Goal: Task Accomplishment & Management: Use online tool/utility

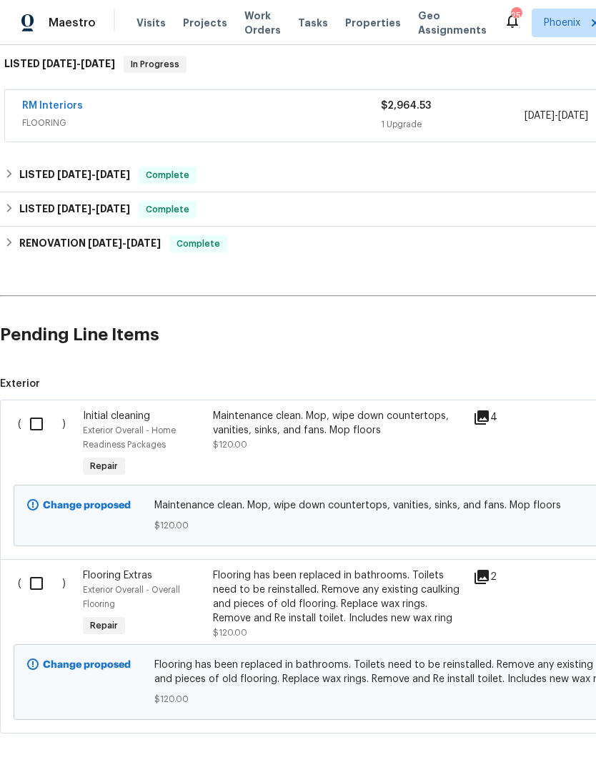
scroll to position [236, 0]
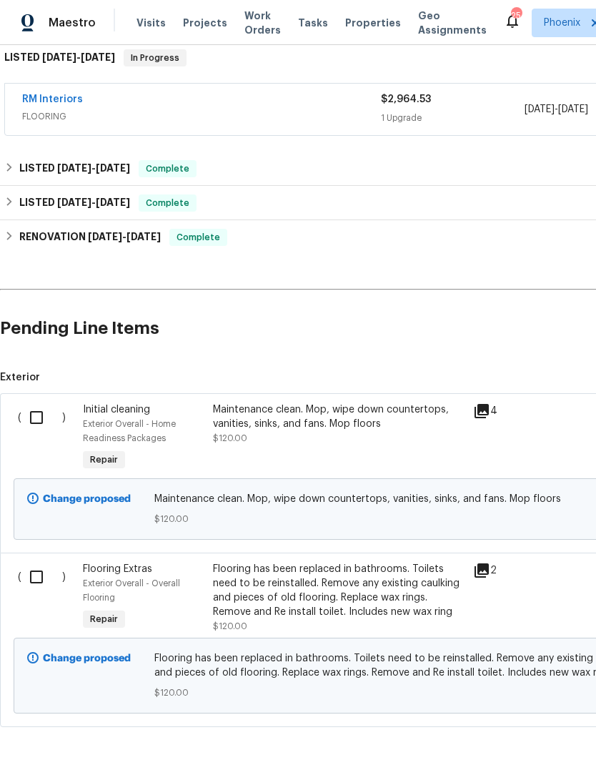
click at [46, 432] on input "checkbox" at bounding box center [41, 417] width 41 height 30
checkbox input "true"
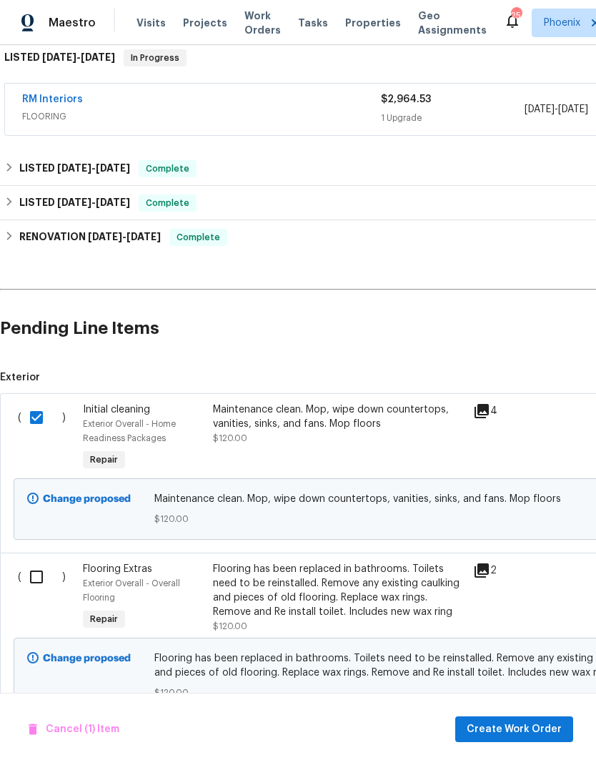
click at [41, 585] on input "checkbox" at bounding box center [41, 577] width 41 height 30
checkbox input "true"
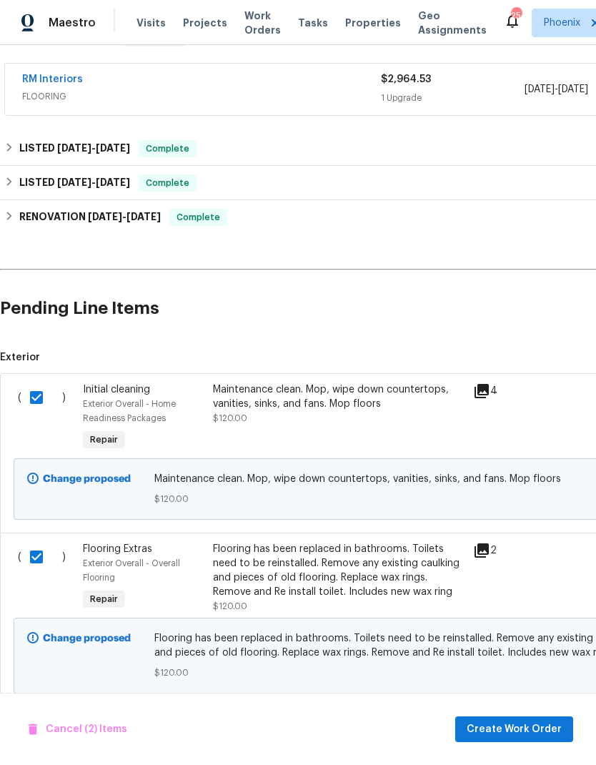
scroll to position [254, 0]
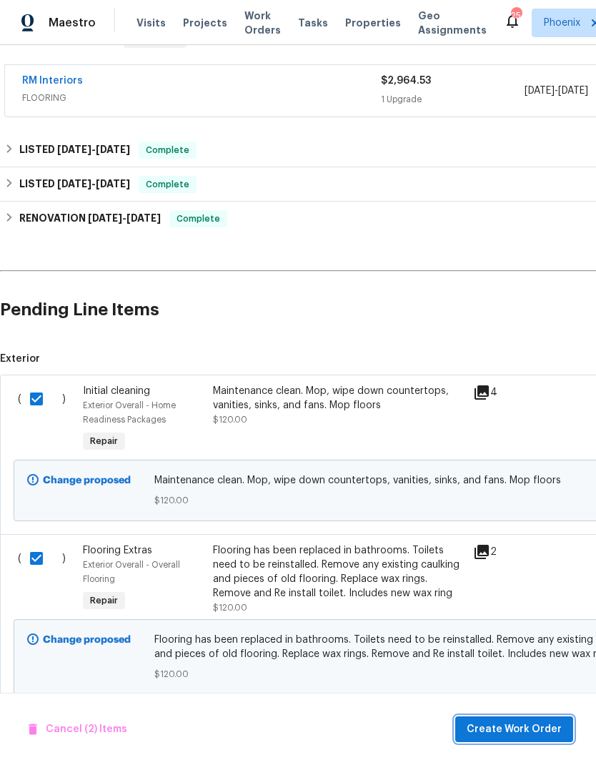
click at [535, 726] on span "Create Work Order" at bounding box center [514, 729] width 95 height 18
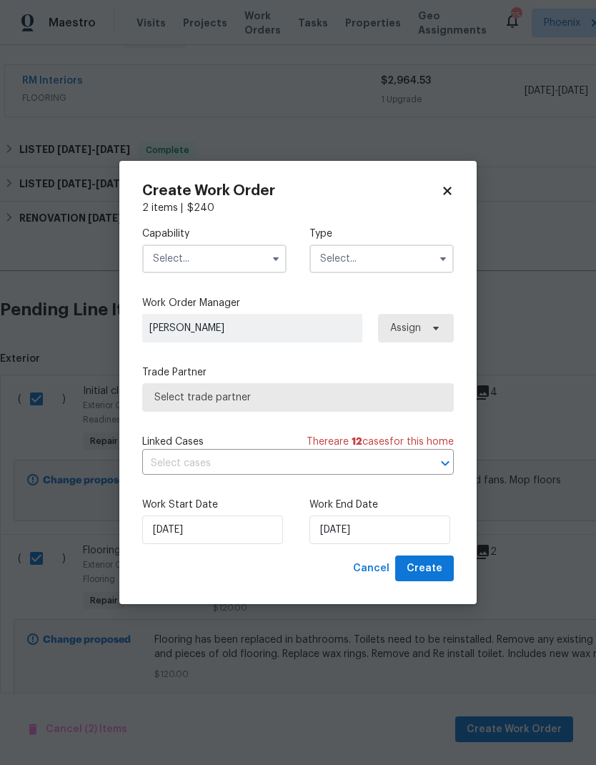
click at [206, 260] on input "text" at bounding box center [214, 258] width 144 height 29
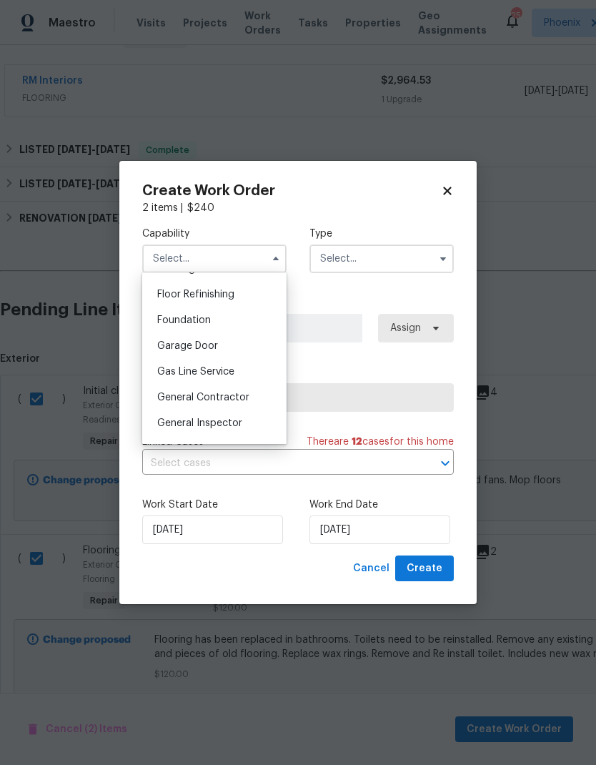
scroll to position [577, 0]
click at [246, 402] on div "General Contractor" at bounding box center [214, 395] width 137 height 26
type input "General Contractor"
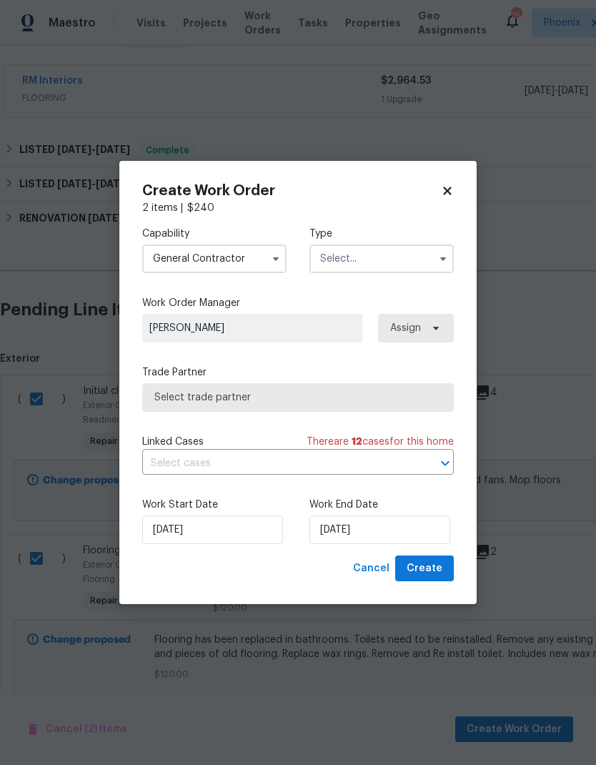
click at [387, 264] on input "text" at bounding box center [381, 258] width 144 height 29
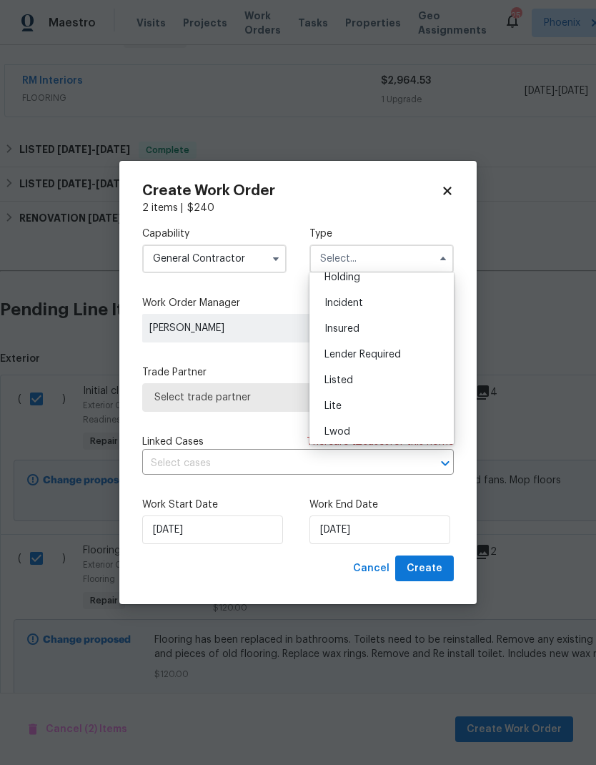
scroll to position [47, 0]
click at [366, 388] on div "Listed" at bounding box center [381, 396] width 137 height 26
type input "Listed"
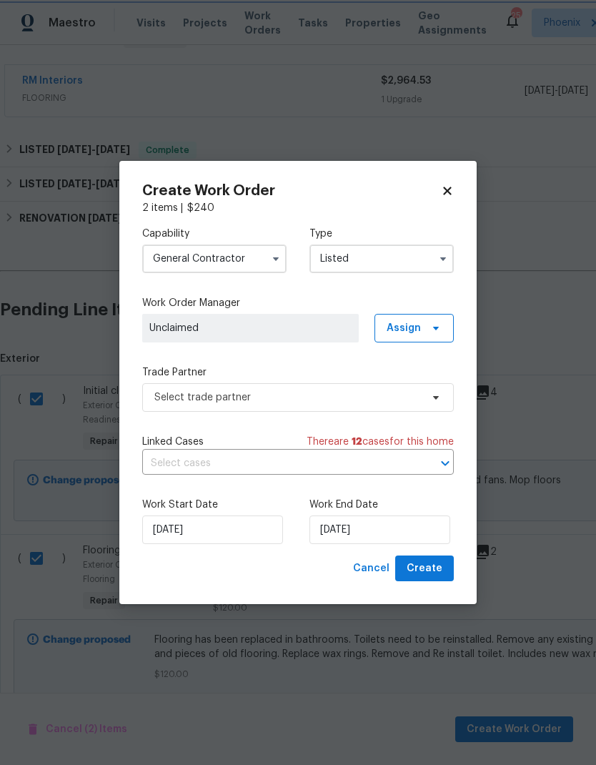
scroll to position [0, 0]
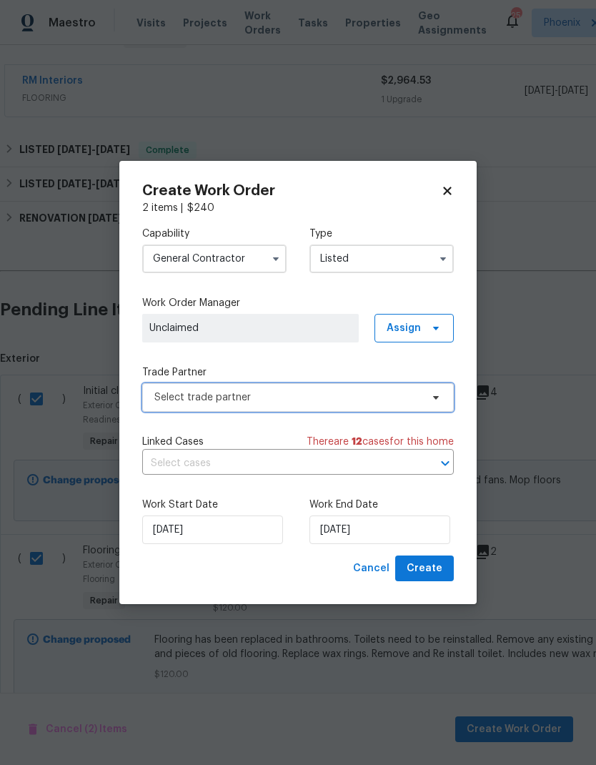
click at [349, 392] on span "Select trade partner" at bounding box center [287, 397] width 267 height 14
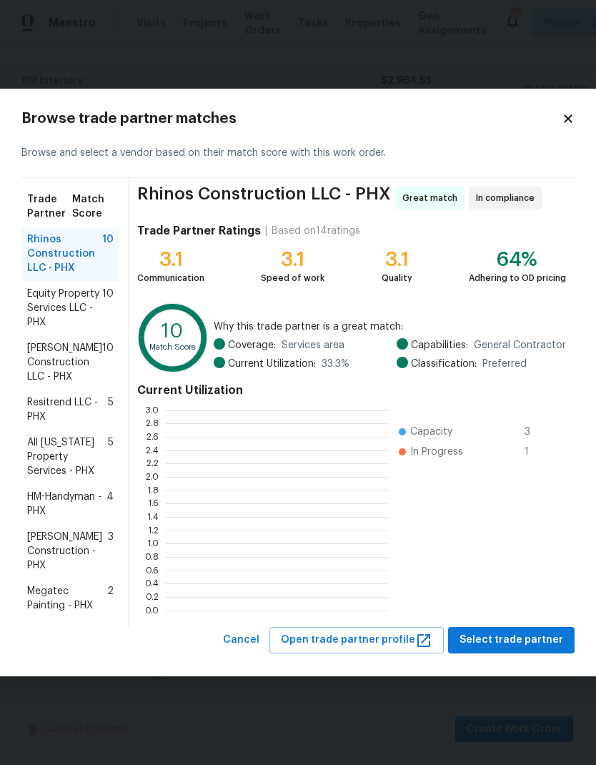
scroll to position [200, 222]
click at [76, 545] on span "[PERSON_NAME] Construction - PHX" at bounding box center [67, 550] width 81 height 43
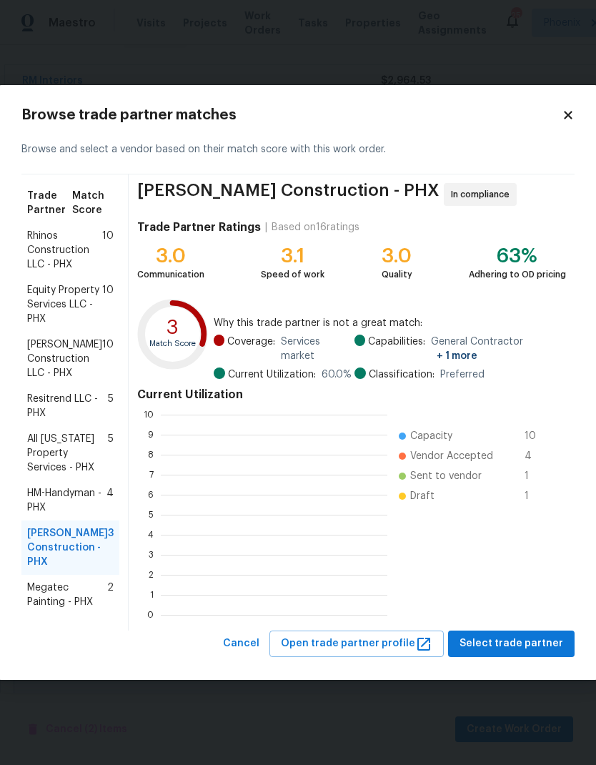
scroll to position [200, 227]
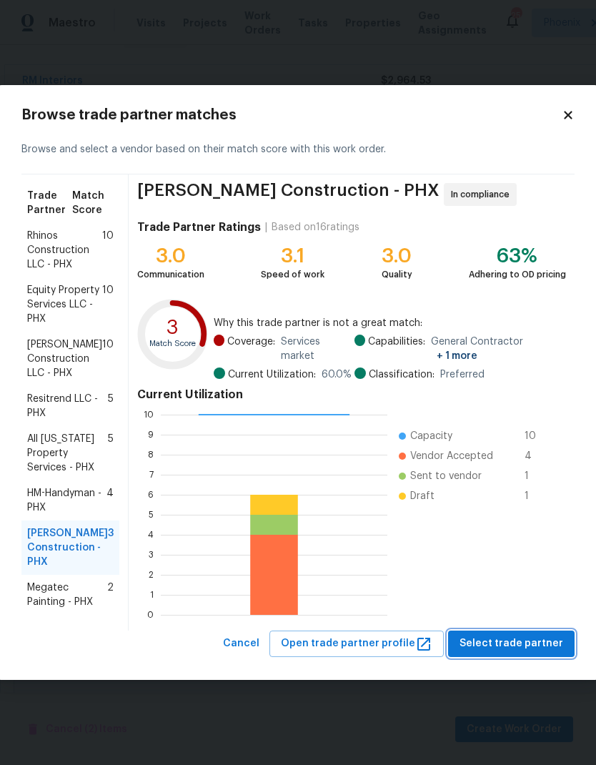
click at [554, 640] on span "Select trade partner" at bounding box center [511, 644] width 104 height 18
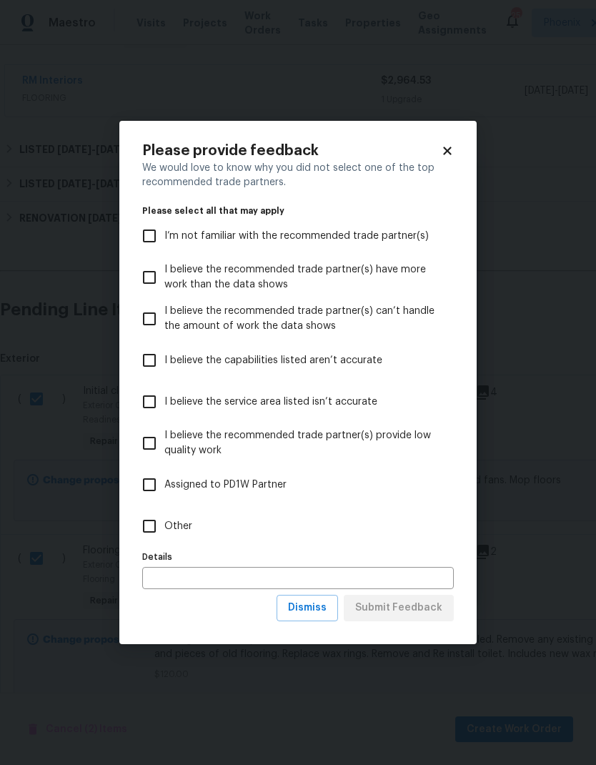
click at [152, 529] on input "Other" at bounding box center [149, 526] width 30 height 30
checkbox input "true"
click at [374, 576] on input "text" at bounding box center [298, 578] width 312 height 22
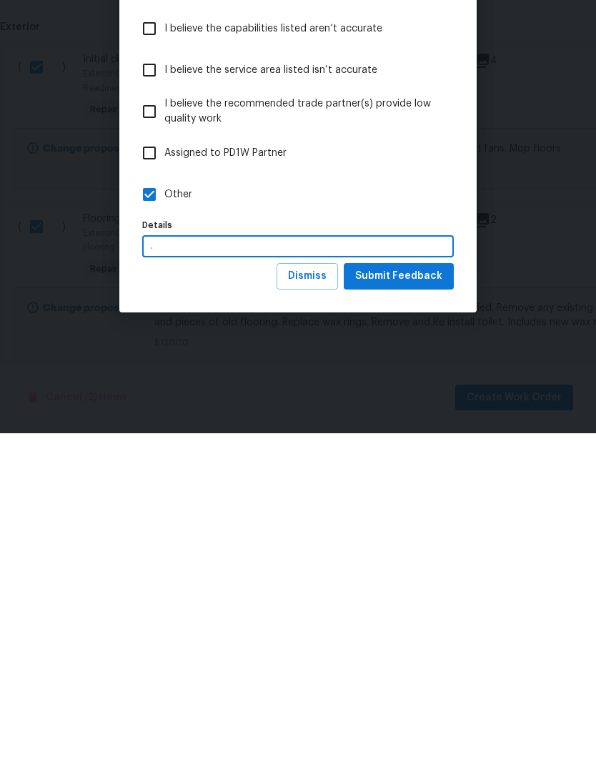
scroll to position [57, 0]
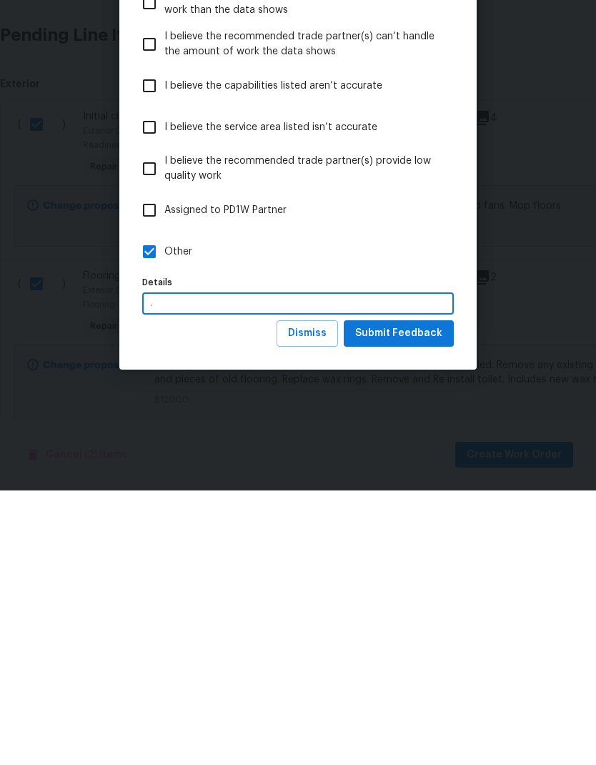
type input "."
click at [417, 599] on span "Submit Feedback" at bounding box center [398, 608] width 87 height 18
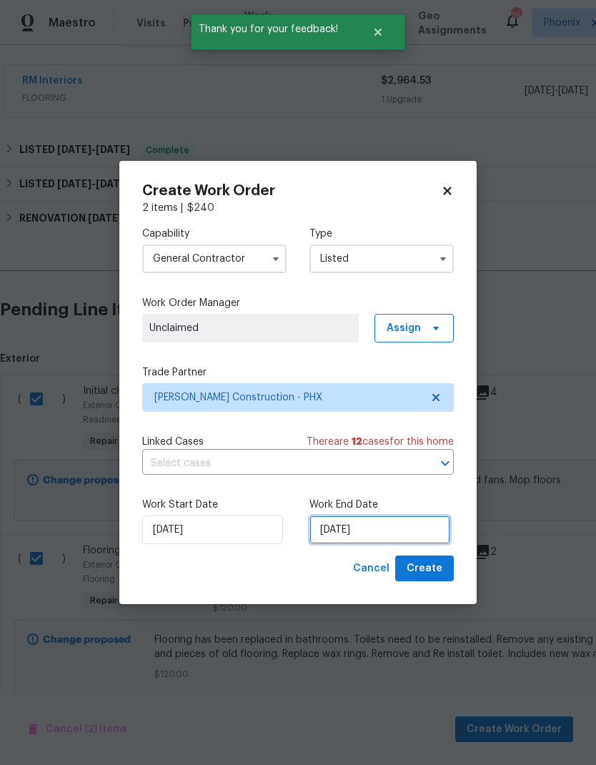
click at [417, 533] on input "[DATE]" at bounding box center [379, 529] width 141 height 29
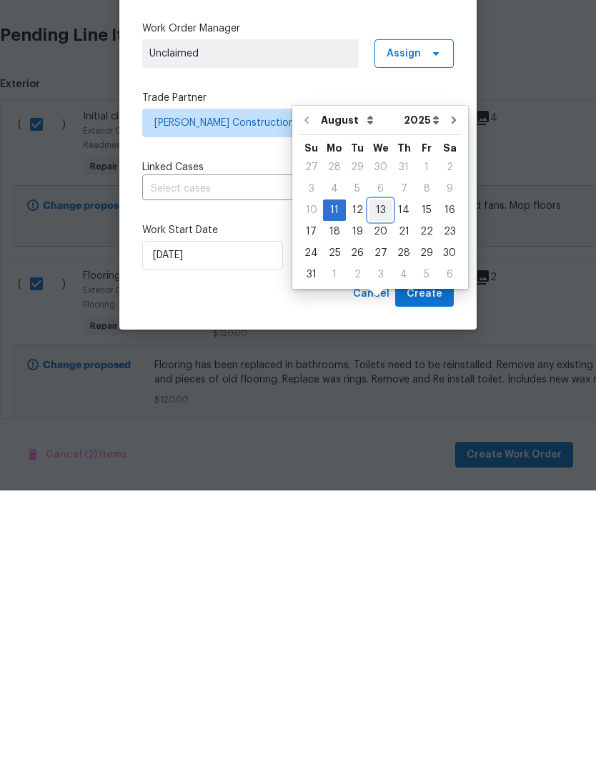
click at [382, 474] on div "13" at bounding box center [381, 484] width 24 height 20
type input "[DATE]"
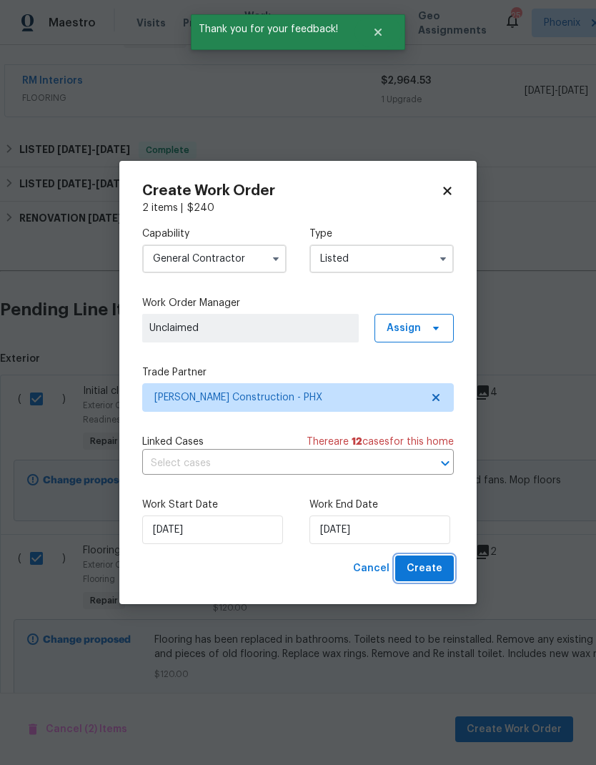
click at [447, 568] on button "Create" at bounding box center [424, 568] width 59 height 26
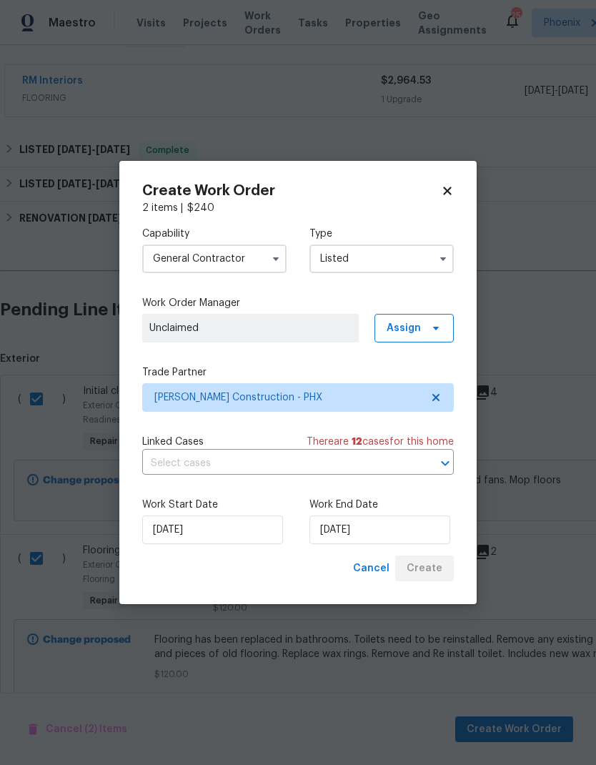
checkbox input "false"
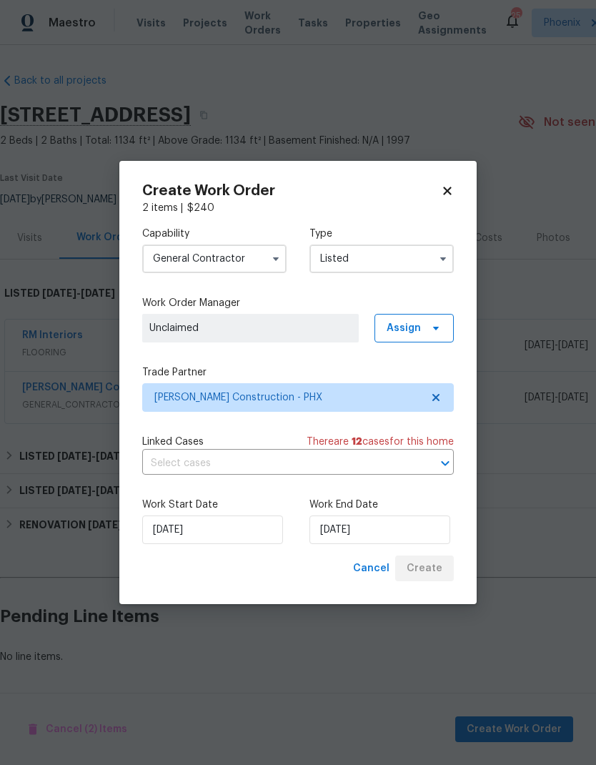
scroll to position [0, 0]
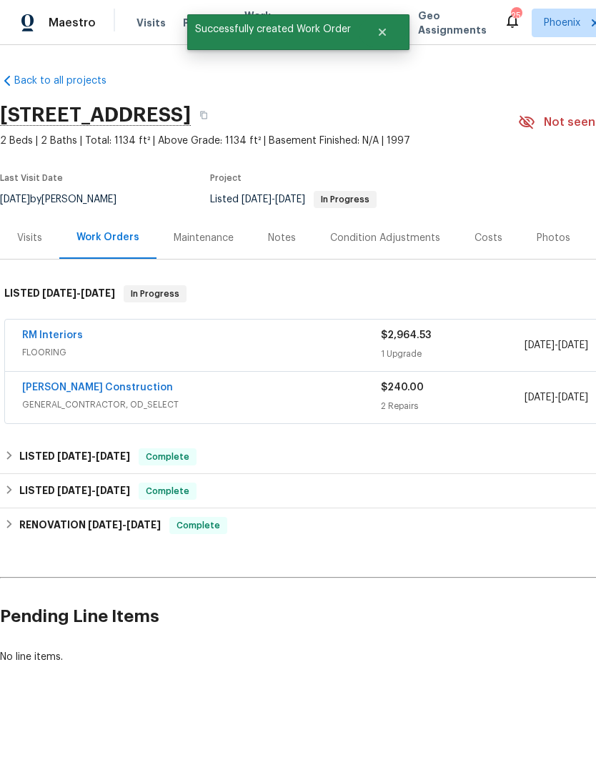
click at [49, 339] on link "RM Interiors" at bounding box center [52, 335] width 61 height 10
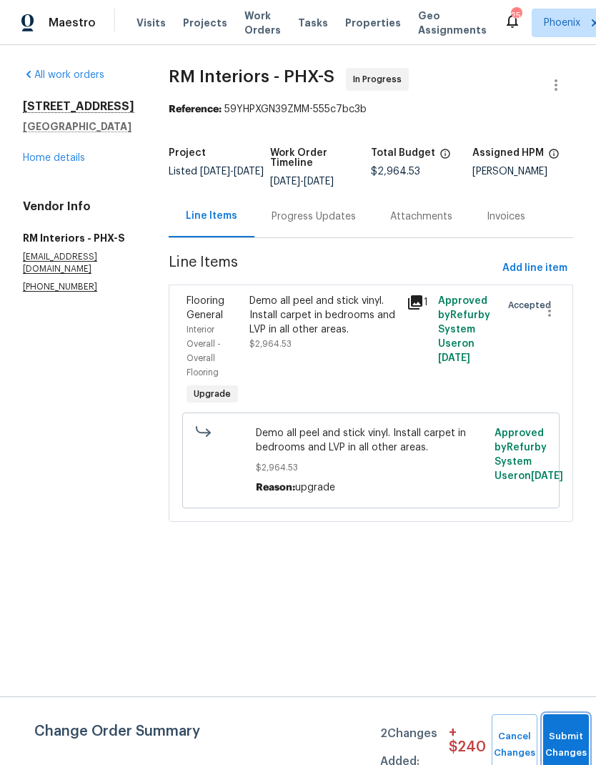
click at [559, 733] on button "Submit Changes" at bounding box center [566, 744] width 46 height 61
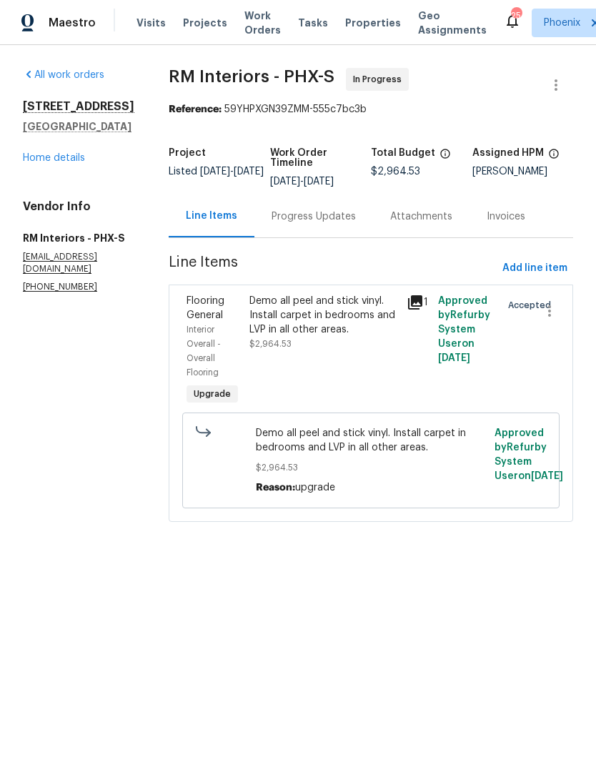
click at [74, 163] on link "Home details" at bounding box center [54, 158] width 62 height 10
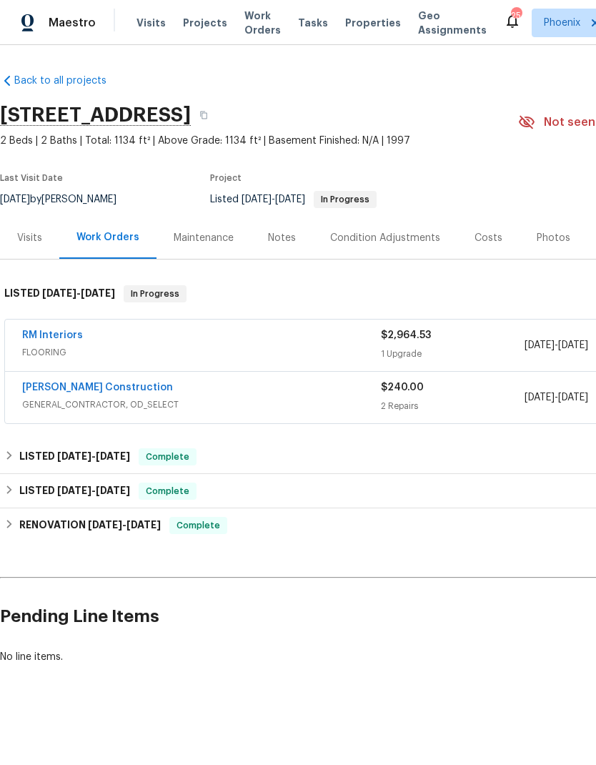
click at [44, 392] on link "[PERSON_NAME] Construction" at bounding box center [97, 387] width 151 height 10
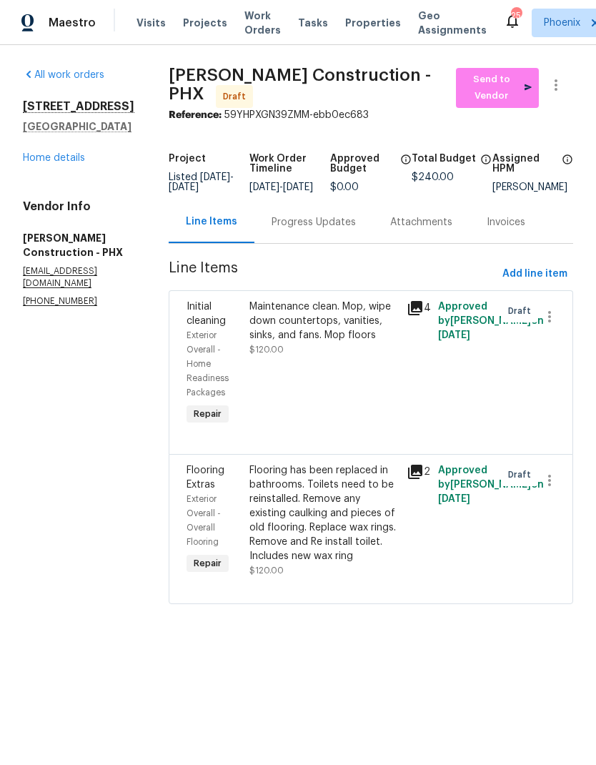
click at [344, 327] on div "Maintenance clean. Mop, wipe down countertops, vanities, sinks, and fans. Mop f…" at bounding box center [323, 320] width 149 height 43
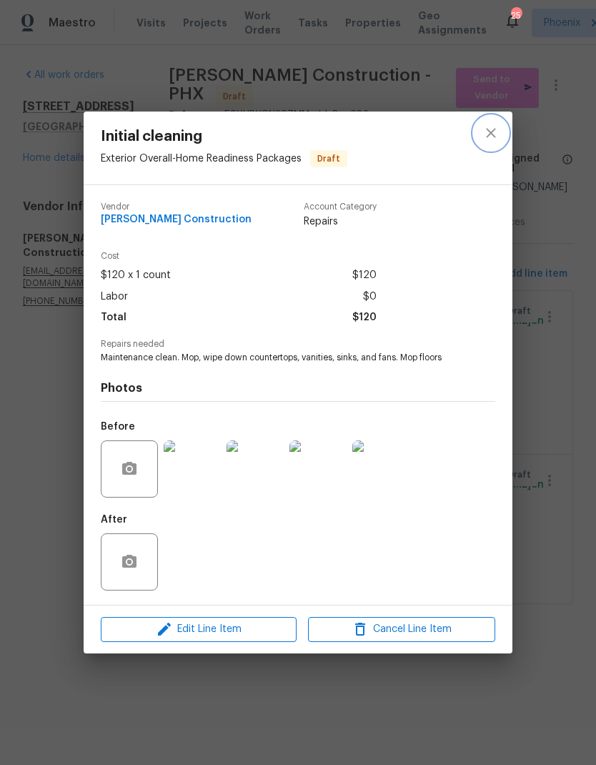
click at [491, 128] on icon "close" at bounding box center [490, 132] width 17 height 17
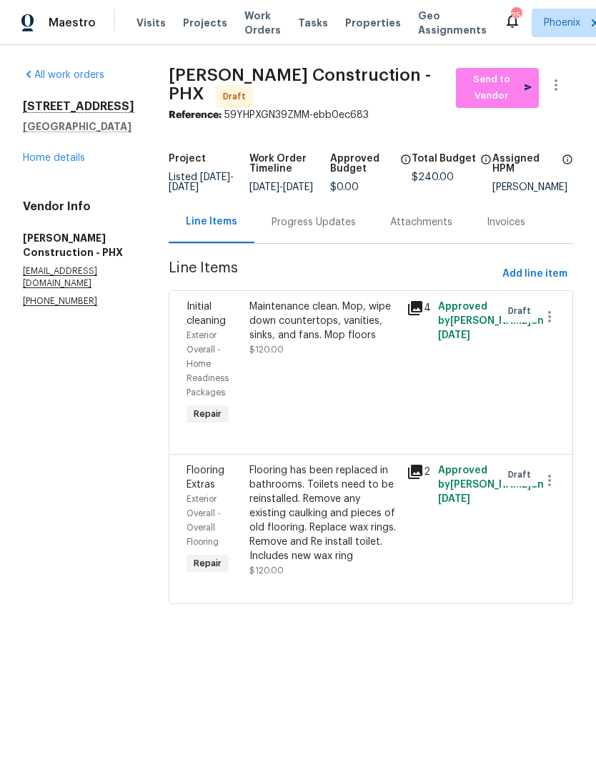
click at [90, 517] on section "All work orders [STREET_ADDRESS] Home details Vendor Info [PERSON_NAME] Constru…" at bounding box center [78, 344] width 111 height 553
click at [515, 85] on span "Send to Vendor" at bounding box center [497, 87] width 69 height 33
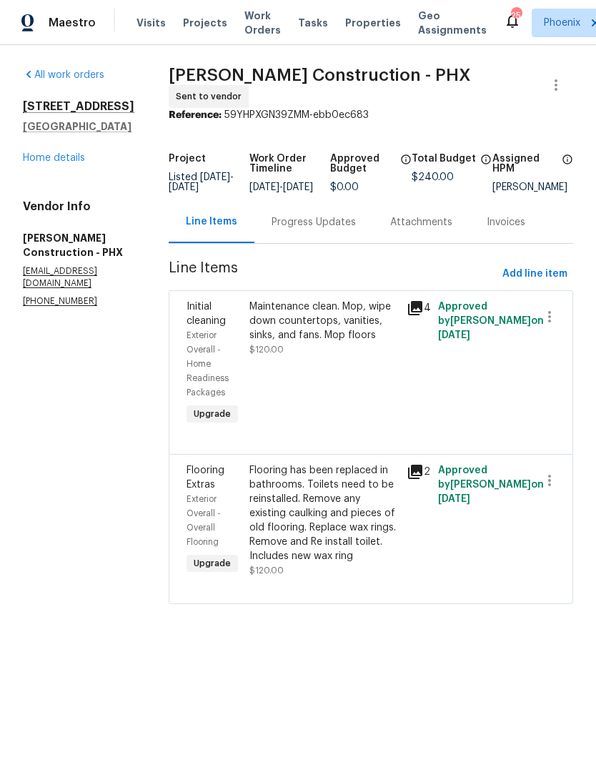
click at [50, 163] on link "Home details" at bounding box center [54, 158] width 62 height 10
